Goal: Task Accomplishment & Management: Use online tool/utility

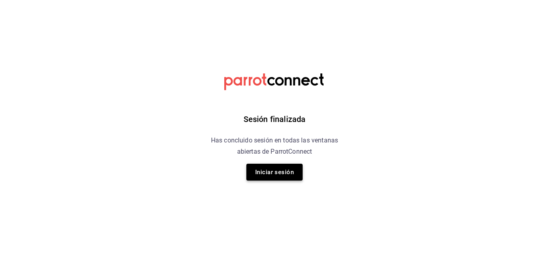
click at [260, 168] on button "Iniciar sesión" at bounding box center [274, 172] width 56 height 17
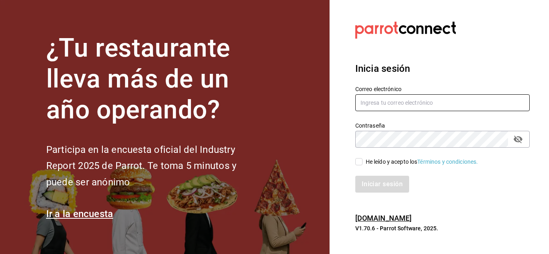
type input "irving.valles@grupocosteno.com"
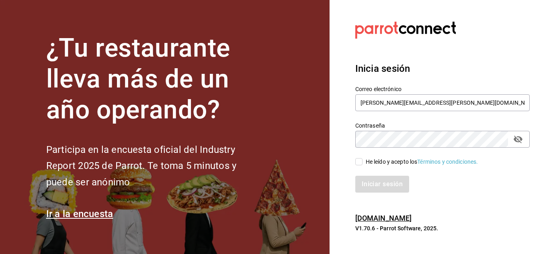
click at [357, 162] on input "He leído y acepto los Términos y condiciones." at bounding box center [358, 161] width 7 height 7
checkbox input "true"
click at [364, 182] on button "Iniciar sesión" at bounding box center [382, 184] width 55 height 17
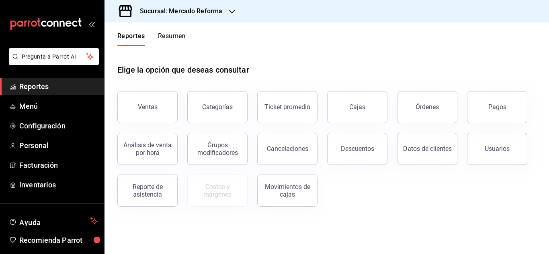
click at [27, 87] on span "Reportes" at bounding box center [58, 86] width 78 height 11
click at [149, 116] on button "Ventas" at bounding box center [147, 107] width 60 height 32
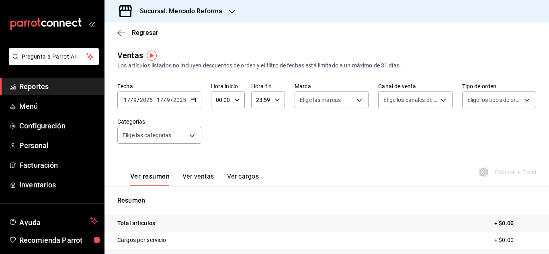
click at [194, 97] on icon "button" at bounding box center [194, 100] width 6 height 6
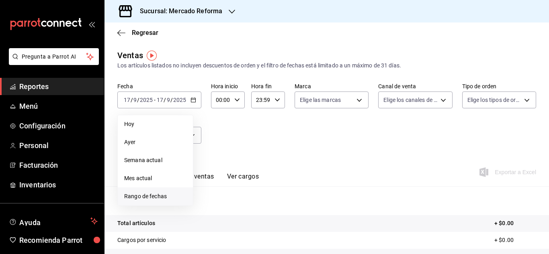
click at [168, 193] on span "Rango de fechas" at bounding box center [155, 197] width 62 height 8
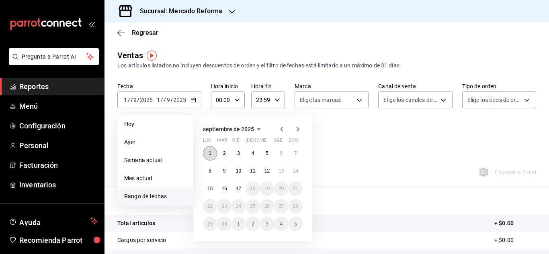
click at [207, 151] on button "1" at bounding box center [210, 153] width 14 height 14
click at [244, 188] on button "17" at bounding box center [239, 189] width 14 height 14
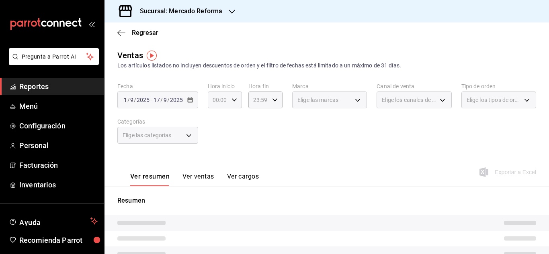
click at [237, 102] on div "00:00 Hora inicio" at bounding box center [225, 100] width 34 height 17
click at [217, 157] on span "04" at bounding box center [216, 157] width 4 height 6
type input "04:00"
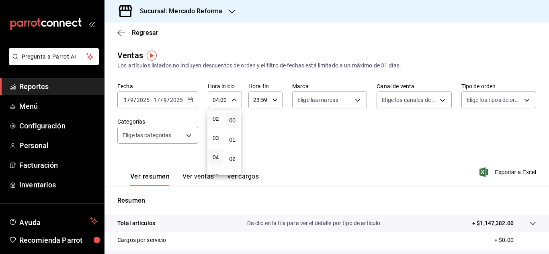
click at [264, 117] on div at bounding box center [274, 127] width 549 height 254
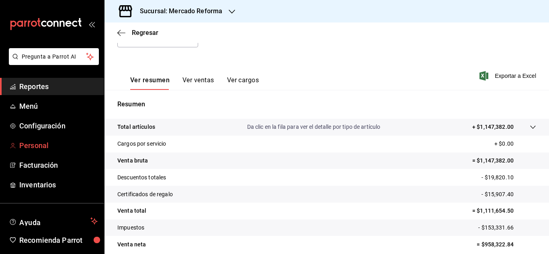
scroll to position [131, 0]
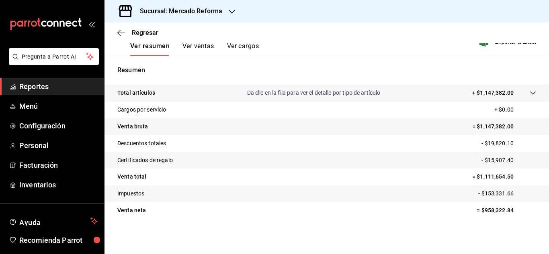
click at [33, 82] on span "Reportes" at bounding box center [58, 86] width 78 height 11
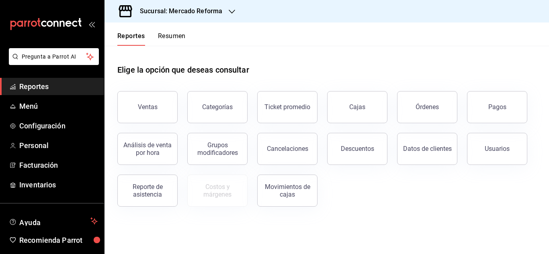
click at [392, 213] on div "Elige la opción que deseas consultar Ventas Categorías Ticket promedio Cajas Ór…" at bounding box center [327, 133] width 445 height 174
click at [492, 139] on button "Usuarios" at bounding box center [497, 149] width 60 height 32
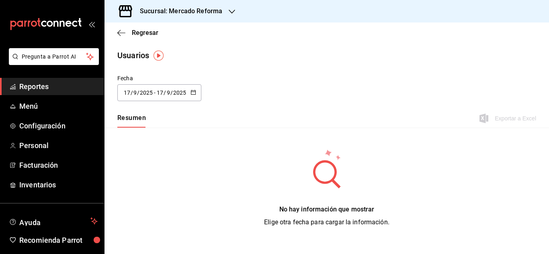
click at [193, 88] on div "[DATE] [DATE] - [DATE] [DATE]" at bounding box center [159, 92] width 84 height 17
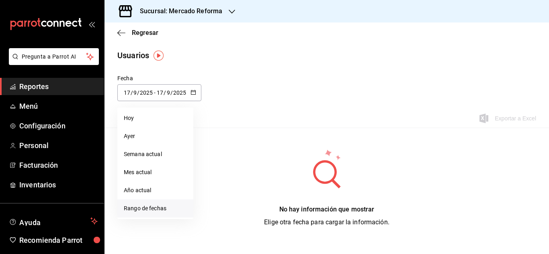
click at [137, 206] on li "Rango de fechas" at bounding box center [155, 209] width 76 height 18
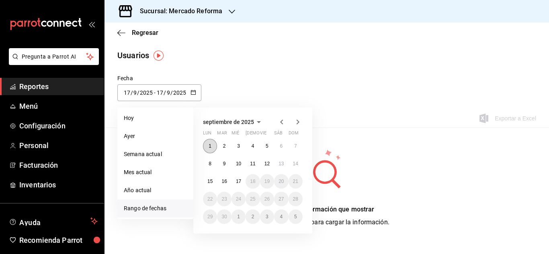
click at [210, 145] on abbr "1" at bounding box center [210, 146] width 3 height 6
click at [238, 184] on button "17" at bounding box center [239, 181] width 14 height 14
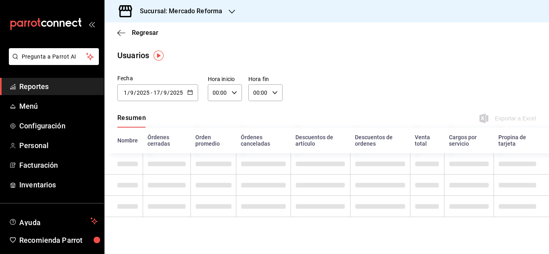
type input "[DATE]"
type input "1"
click at [238, 96] on div "00:00 Hora inicio" at bounding box center [225, 92] width 34 height 17
click at [219, 111] on button "04" at bounding box center [216, 110] width 14 height 16
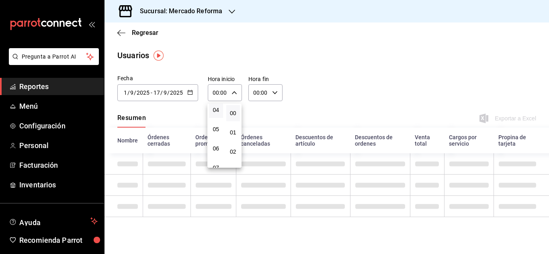
type input "04:00"
click at [274, 93] on div at bounding box center [274, 127] width 549 height 254
click at [274, 93] on icon "button" at bounding box center [275, 93] width 6 height 6
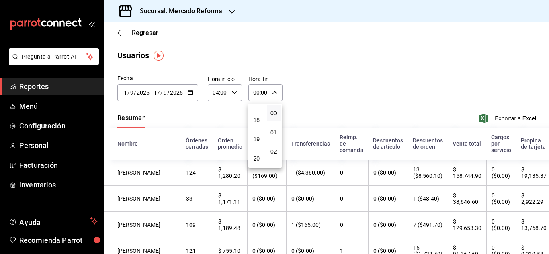
scroll to position [399, 0]
click at [257, 164] on button "23" at bounding box center [257, 158] width 14 height 16
type input "23:00"
click at [294, 88] on div at bounding box center [274, 127] width 549 height 254
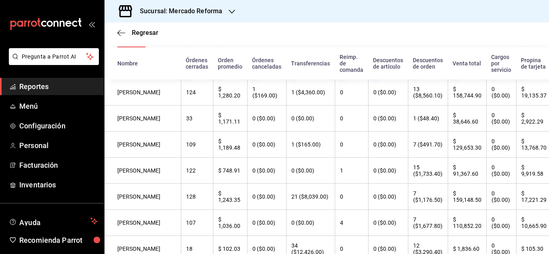
scroll to position [40, 0]
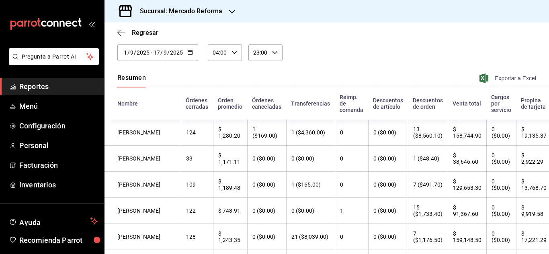
click at [491, 74] on span "Exportar a Excel" at bounding box center [508, 79] width 55 height 10
click at [45, 89] on span "Reportes" at bounding box center [58, 86] width 78 height 11
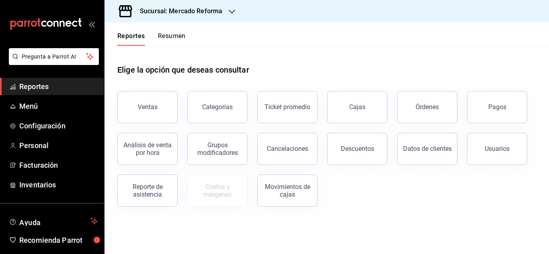
click at [200, 9] on h3 "Sucursal: Mercado Reforma" at bounding box center [177, 11] width 89 height 10
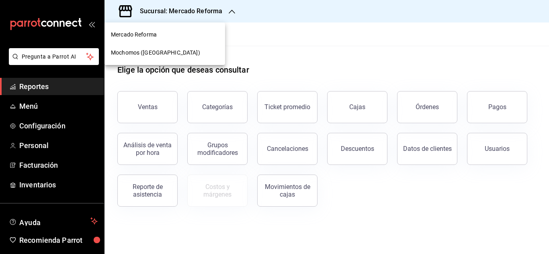
click at [145, 48] on div "Mochomos ([GEOGRAPHIC_DATA])" at bounding box center [165, 53] width 121 height 18
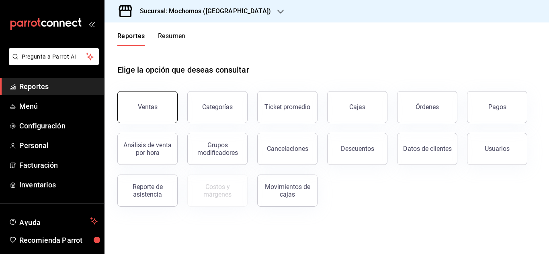
click at [127, 113] on button "Ventas" at bounding box center [147, 107] width 60 height 32
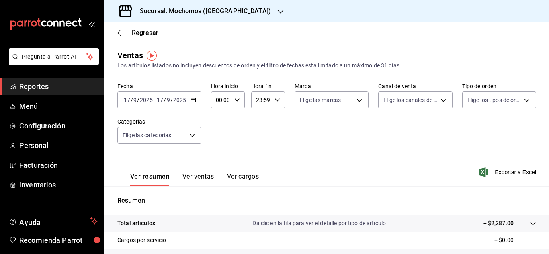
click at [195, 104] on div "[DATE] [DATE] - [DATE] [DATE]" at bounding box center [159, 100] width 84 height 17
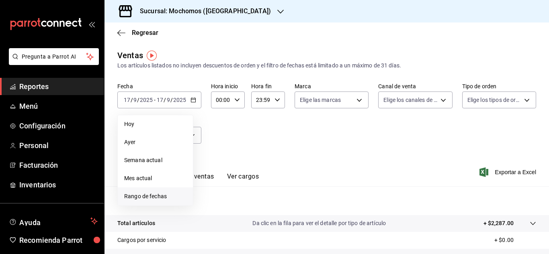
click at [136, 196] on span "Rango de fechas" at bounding box center [155, 197] width 62 height 8
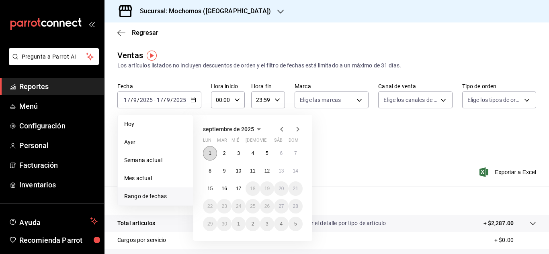
click at [208, 157] on button "1" at bounding box center [210, 153] width 14 height 14
click at [235, 186] on button "17" at bounding box center [239, 189] width 14 height 14
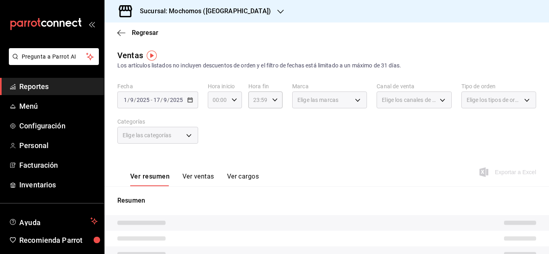
click at [234, 106] on div "00:00 Hora inicio" at bounding box center [225, 100] width 34 height 17
click at [219, 157] on button "04" at bounding box center [216, 158] width 14 height 16
type input "04:00"
click at [217, 157] on span "04" at bounding box center [216, 157] width 4 height 6
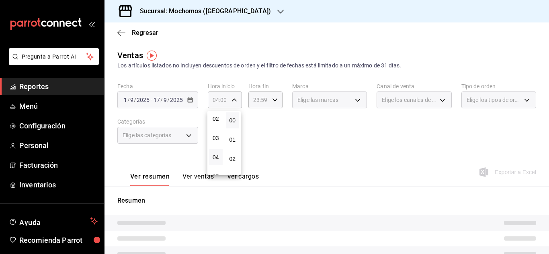
click at [278, 123] on div at bounding box center [274, 127] width 549 height 254
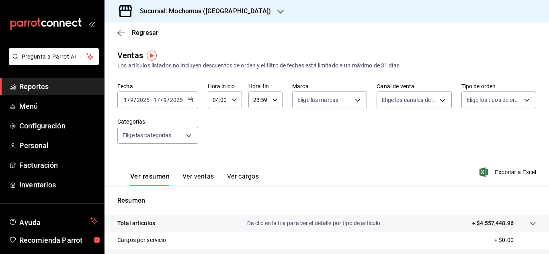
click at [27, 92] on span "Reportes" at bounding box center [58, 86] width 78 height 11
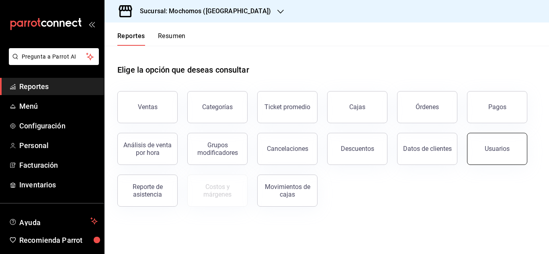
click at [518, 160] on button "Usuarios" at bounding box center [497, 149] width 60 height 32
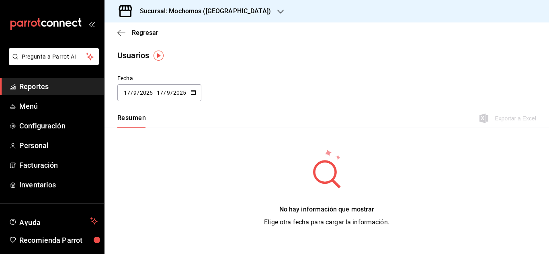
click at [198, 90] on div "[DATE] [DATE] - [DATE] [DATE]" at bounding box center [159, 92] width 84 height 17
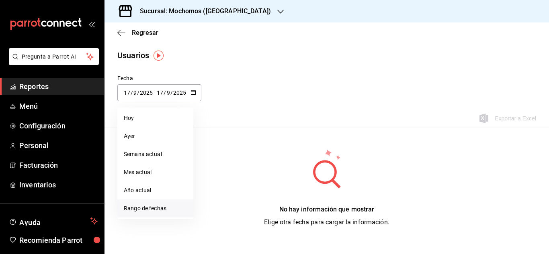
click at [152, 206] on li "Rango de fechas" at bounding box center [155, 209] width 76 height 18
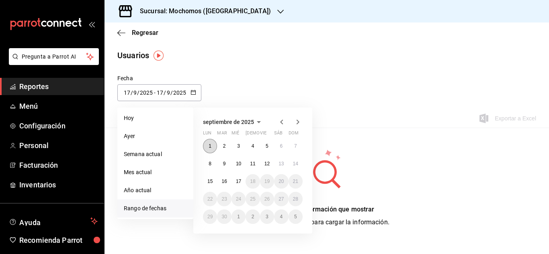
click at [208, 146] on button "1" at bounding box center [210, 146] width 14 height 14
click at [242, 183] on button "17" at bounding box center [239, 181] width 14 height 14
type input "[DATE]"
type input "1"
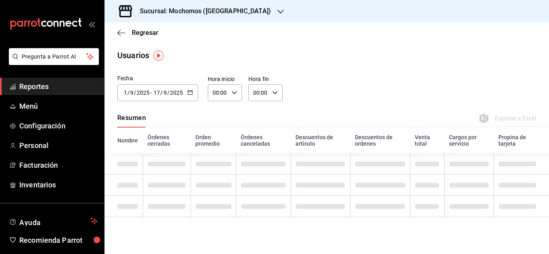
click at [234, 93] on div "00:00 Hora inicio" at bounding box center [225, 92] width 34 height 17
click at [216, 150] on span "04" at bounding box center [216, 150] width 4 height 6
type input "04:00"
click at [272, 94] on div at bounding box center [274, 127] width 549 height 254
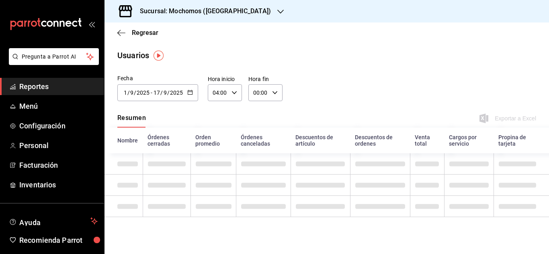
click at [273, 94] on icon "button" at bounding box center [275, 93] width 6 height 6
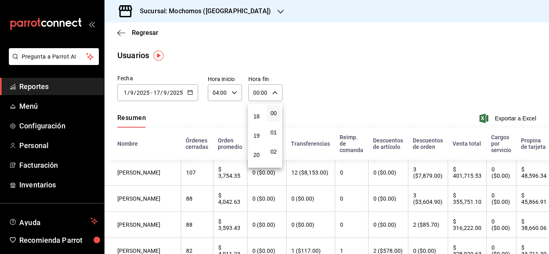
scroll to position [399, 0]
click at [257, 160] on span "23" at bounding box center [256, 158] width 4 height 6
type input "23:00"
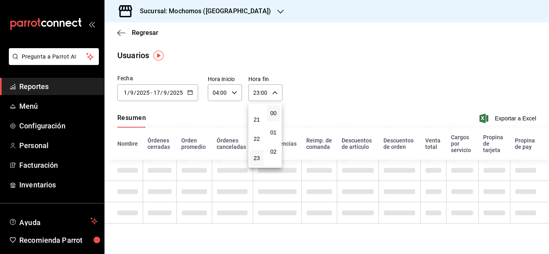
drag, startPoint x: 354, startPoint y: 18, endPoint x: 353, endPoint y: 25, distance: 6.5
click at [353, 25] on div at bounding box center [274, 127] width 549 height 254
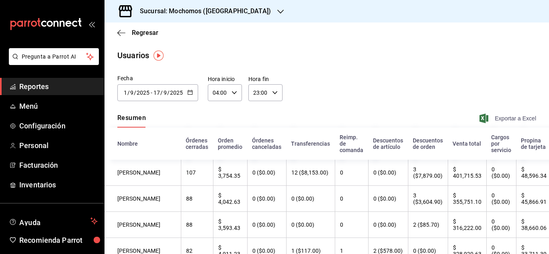
click at [488, 120] on span "Exportar a Excel" at bounding box center [508, 119] width 55 height 10
